Goal: Task Accomplishment & Management: Use online tool/utility

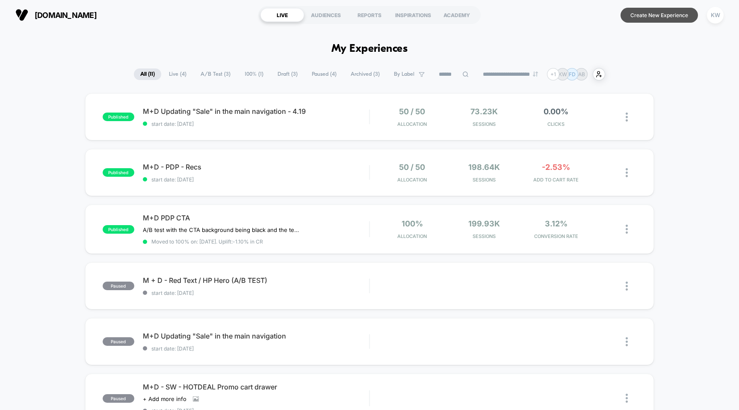
click at [655, 17] on button "Create New Experience" at bounding box center [659, 15] width 77 height 15
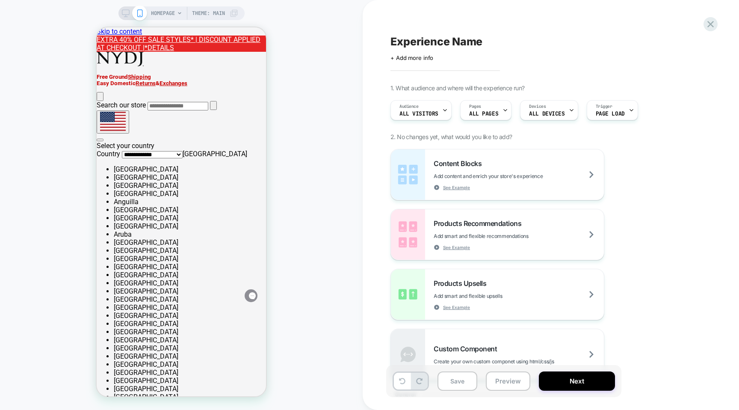
click at [128, 12] on rect at bounding box center [125, 12] width 7 height 5
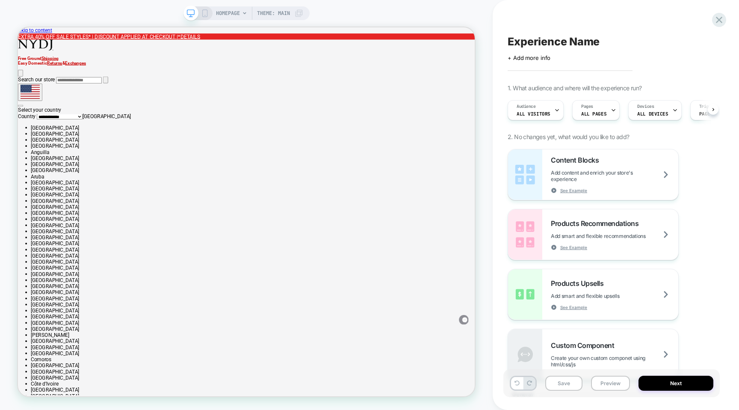
scroll to position [0, 0]
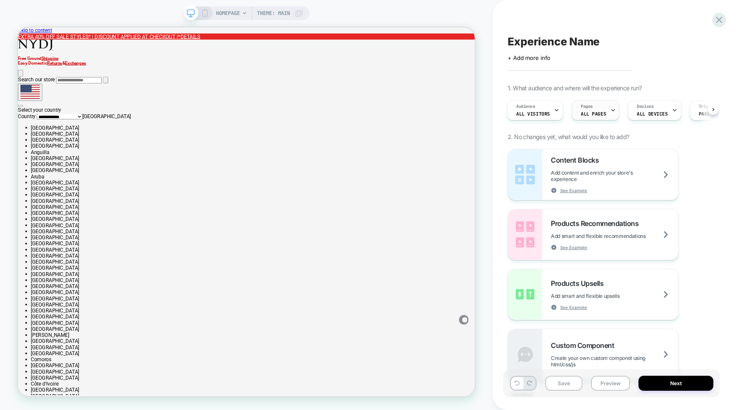
click at [594, 110] on div "Pages ALL PAGES" at bounding box center [593, 110] width 42 height 19
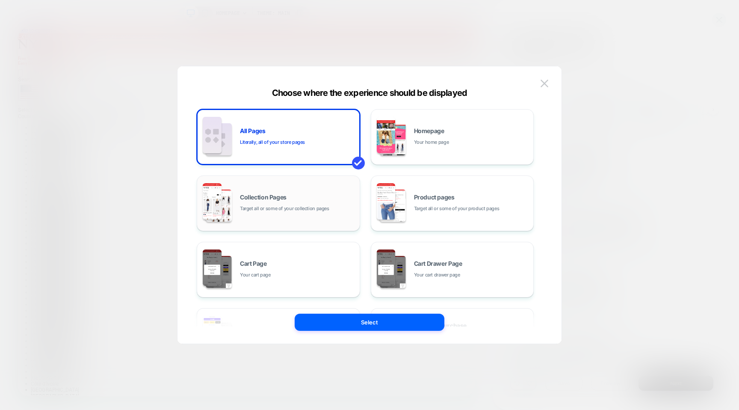
click at [320, 218] on div "Collection Pages Target all or some of your collection pages" at bounding box center [278, 203] width 154 height 47
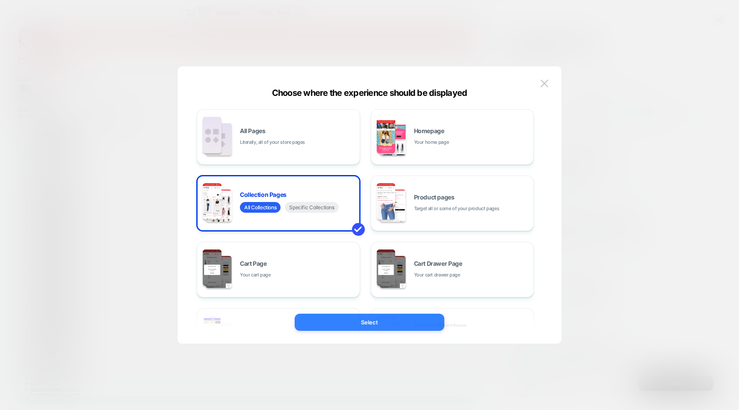
click at [344, 325] on button "Select" at bounding box center [370, 322] width 150 height 17
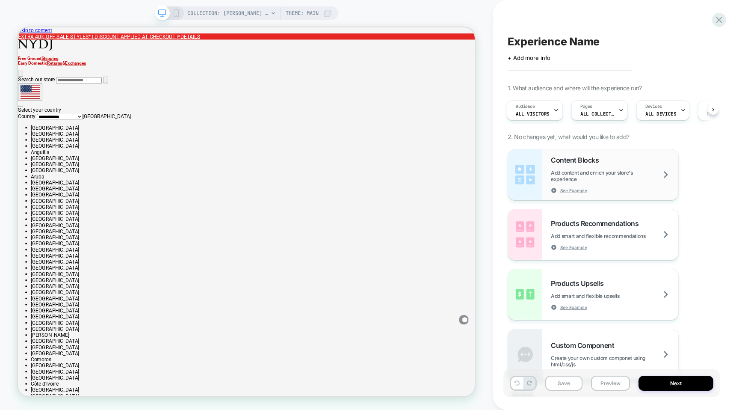
scroll to position [0, 0]
click at [258, 11] on span "COLLECTION: [PERSON_NAME] (Category)" at bounding box center [227, 13] width 81 height 14
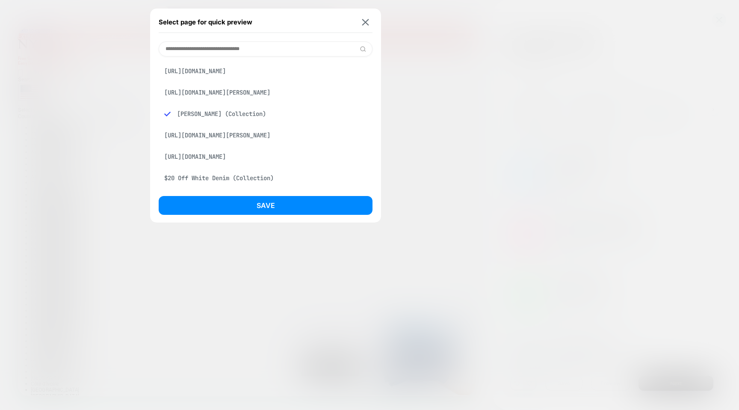
click at [338, 49] on input at bounding box center [266, 48] width 214 height 15
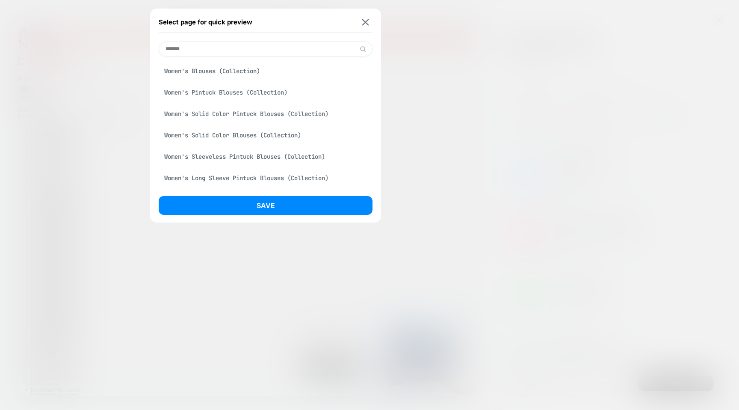
type input "*******"
click at [260, 74] on div "Women's Blouses (Collection)" at bounding box center [266, 71] width 214 height 16
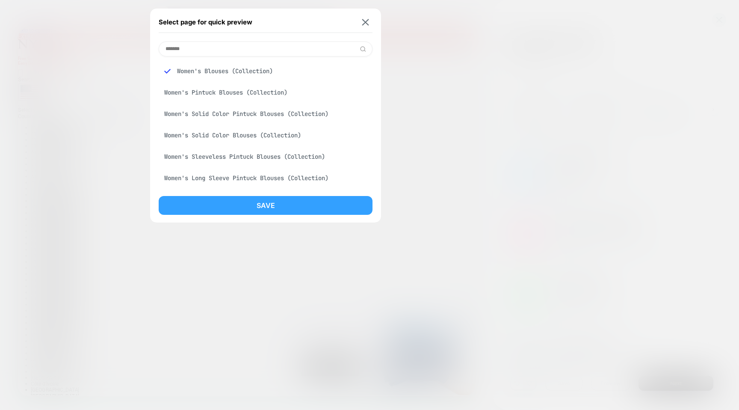
click at [250, 206] on button "Save" at bounding box center [266, 205] width 214 height 19
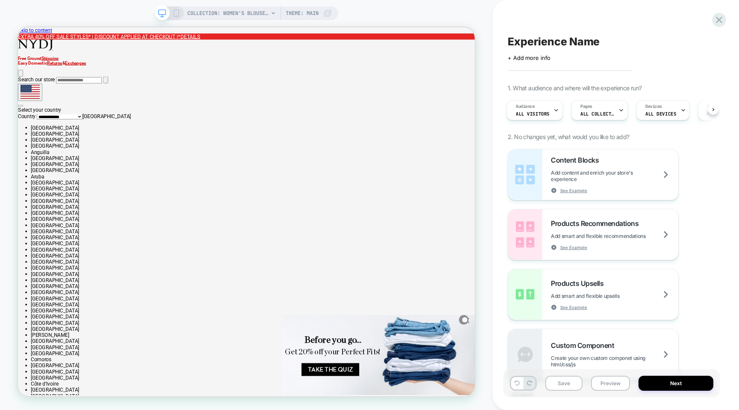
scroll to position [0, 1]
click at [600, 115] on span "ALL COLLECTIONS" at bounding box center [597, 114] width 34 height 6
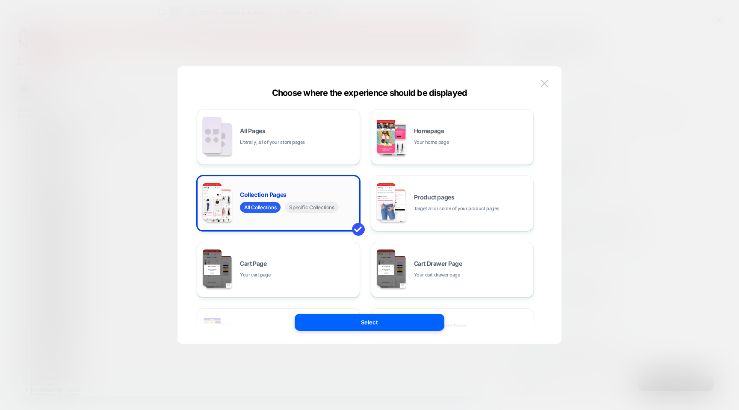
scroll to position [0, 0]
click at [304, 207] on span "Specific Collections" at bounding box center [311, 207] width 53 height 11
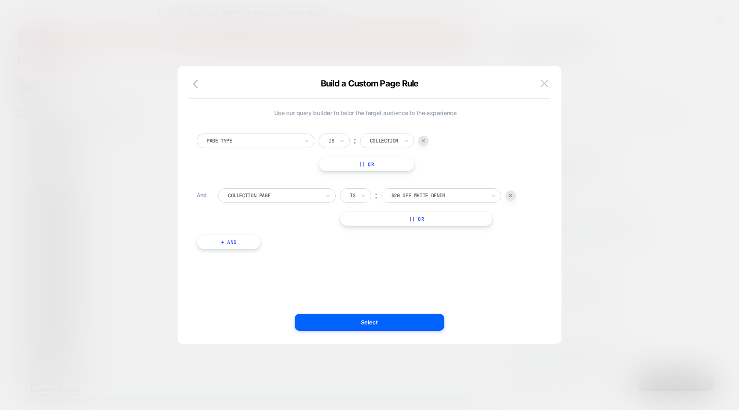
click at [385, 140] on div at bounding box center [384, 141] width 28 height 8
click at [390, 206] on div "Collection" at bounding box center [397, 205] width 56 height 14
click at [415, 195] on div at bounding box center [438, 196] width 94 height 8
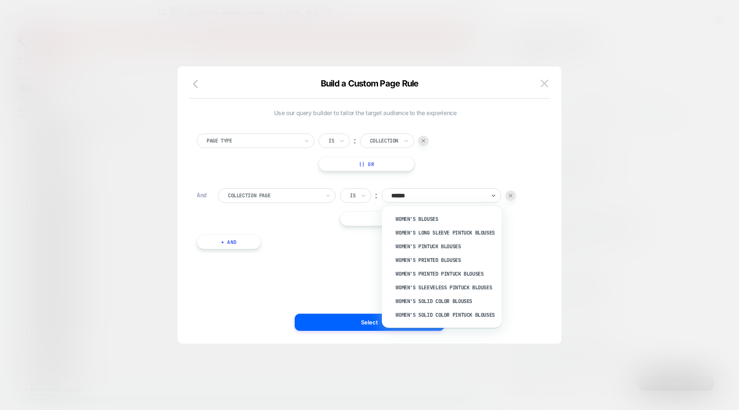
type input "*******"
click at [416, 216] on div "Women's Blouses" at bounding box center [446, 219] width 111 height 14
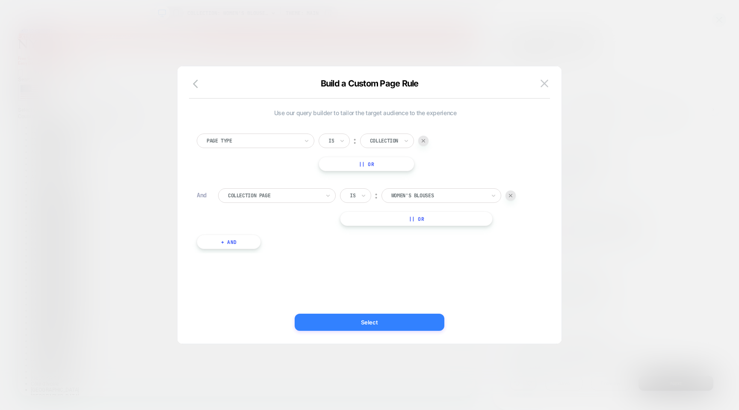
click at [329, 324] on button "Select" at bounding box center [370, 322] width 150 height 17
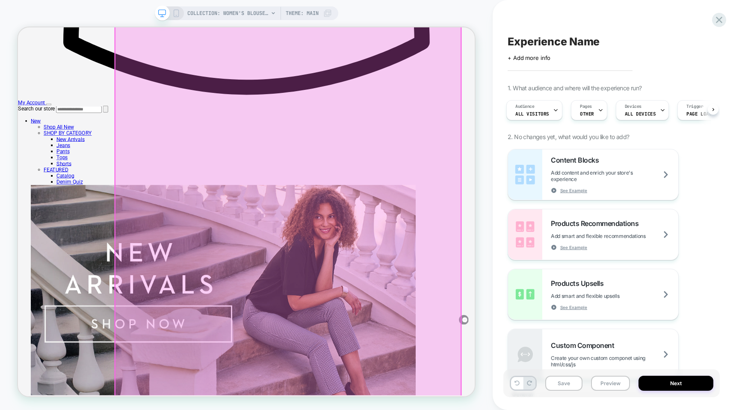
scroll to position [2380, 0]
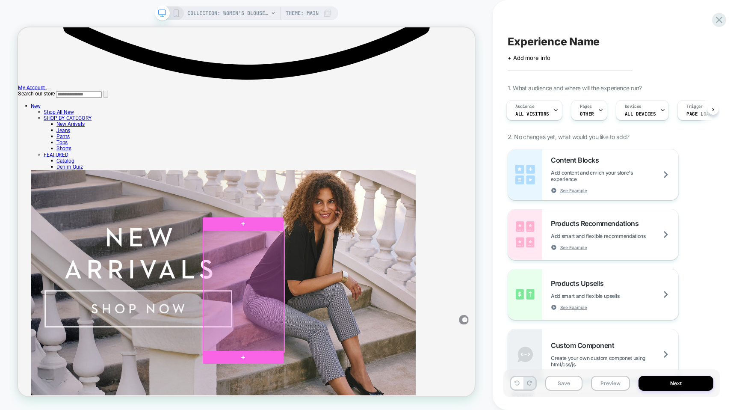
click at [305, 396] on div at bounding box center [319, 379] width 108 height 162
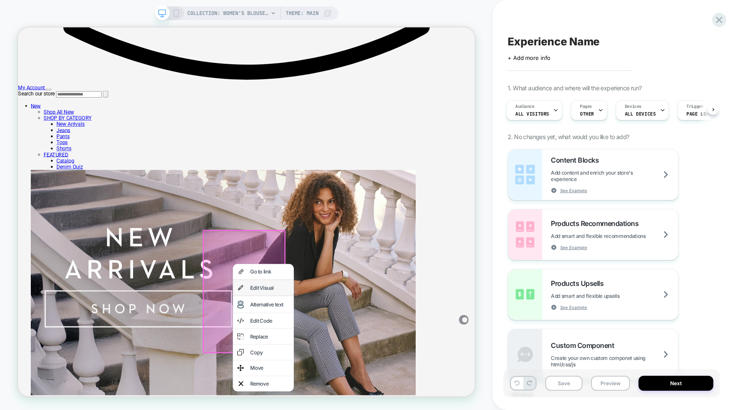
click at [329, 373] on div "Edit Visual" at bounding box center [354, 374] width 52 height 9
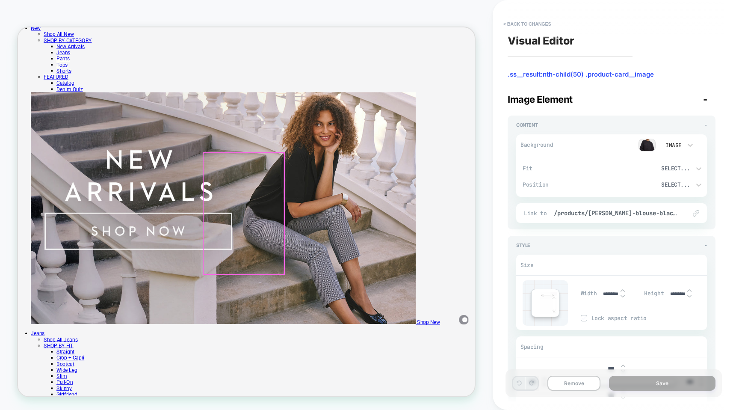
scroll to position [2485, 0]
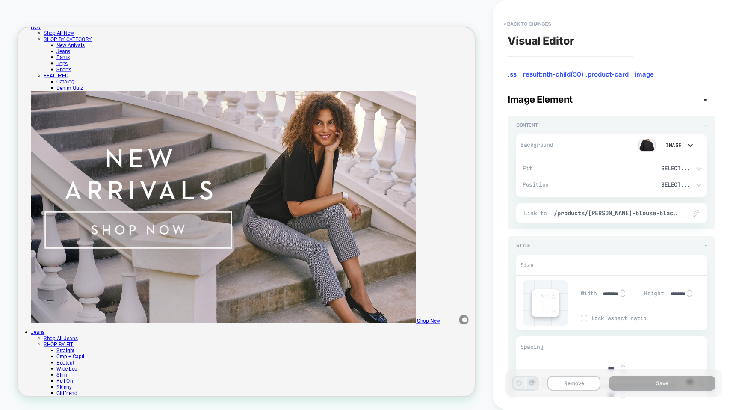
click at [692, 144] on icon at bounding box center [690, 145] width 5 height 3
click at [672, 206] on div "Image" at bounding box center [677, 203] width 36 height 18
click at [648, 145] on img at bounding box center [647, 145] width 17 height 13
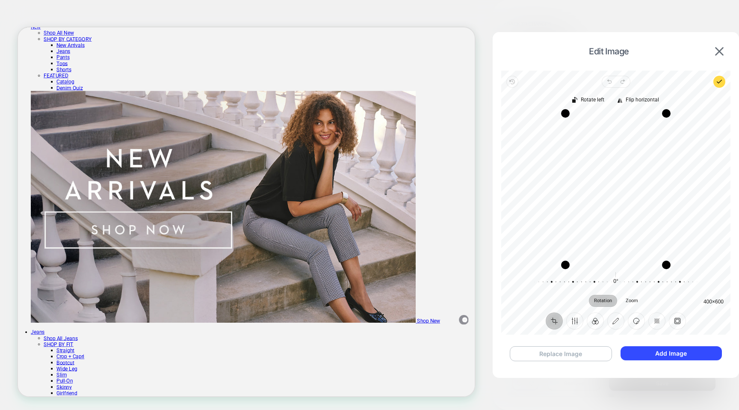
click at [575, 356] on button "Replace Image" at bounding box center [561, 353] width 102 height 15
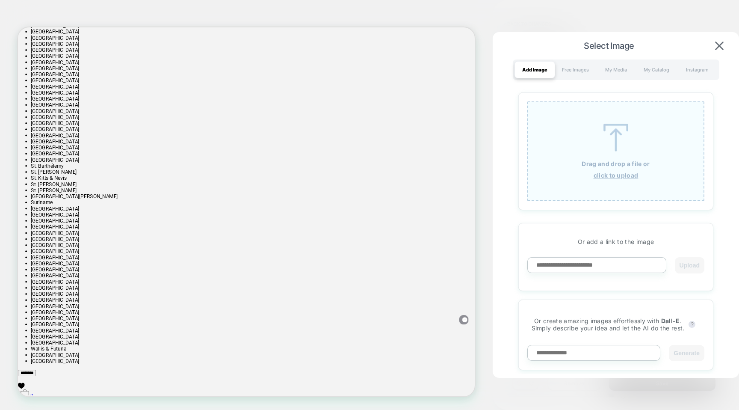
scroll to position [1254, 0]
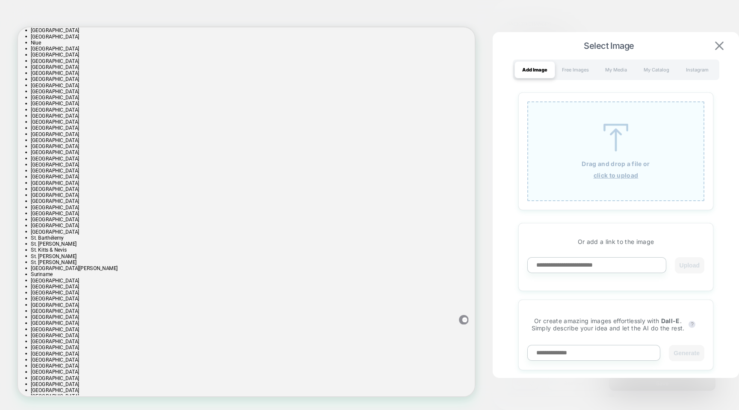
click at [716, 45] on img at bounding box center [719, 45] width 9 height 9
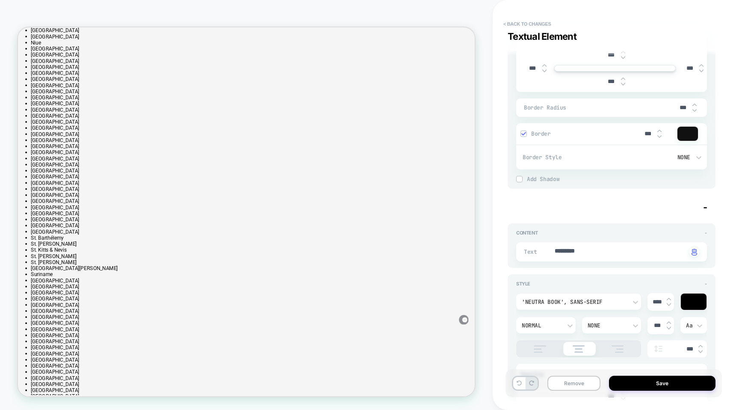
scroll to position [0, 0]
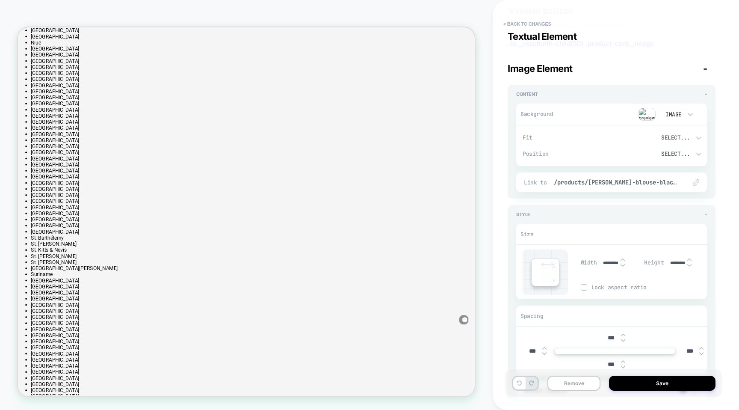
type textarea "*"
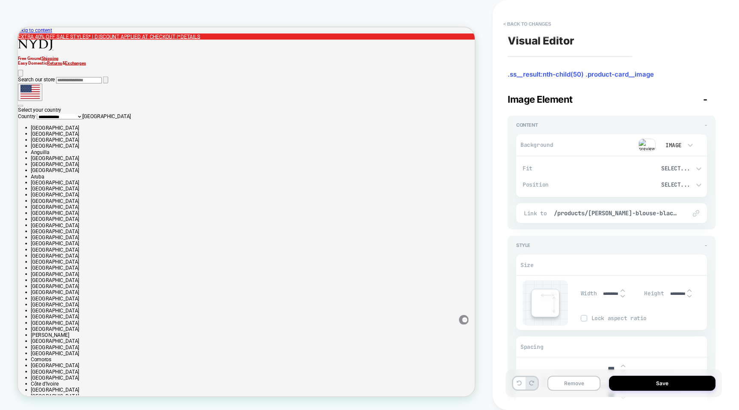
click at [18, 27] on icon at bounding box center [18, 27] width 0 height 0
click at [65, 58] on img "Go to NYDJ Apparel homepage" at bounding box center [41, 51] width 47 height 15
